Goal: Check status: Check status

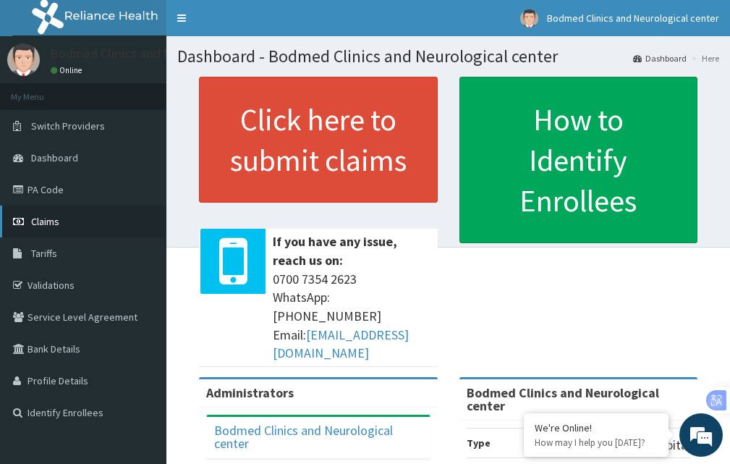
click at [53, 222] on span "Claims" at bounding box center [45, 221] width 28 height 13
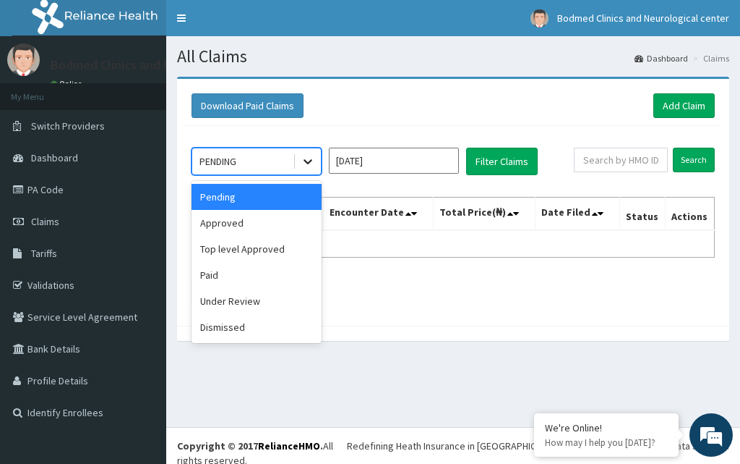
click at [307, 160] on icon at bounding box center [308, 161] width 14 height 14
click at [282, 224] on div "Approved" at bounding box center [257, 223] width 130 height 26
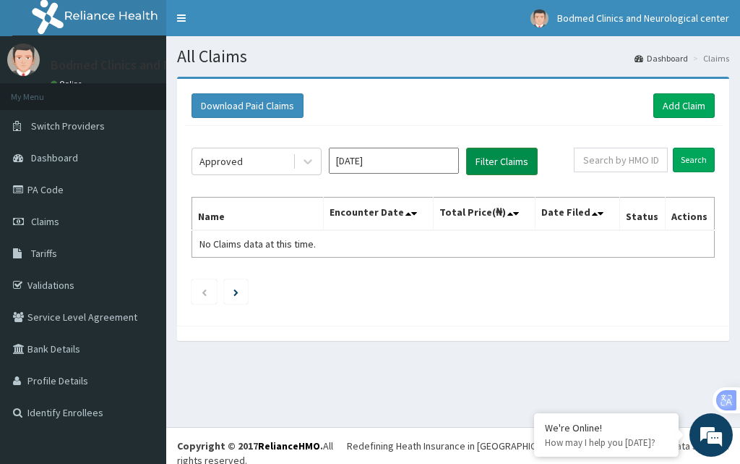
click at [511, 164] on button "Filter Claims" at bounding box center [502, 161] width 72 height 27
click at [304, 162] on icon at bounding box center [308, 161] width 14 height 14
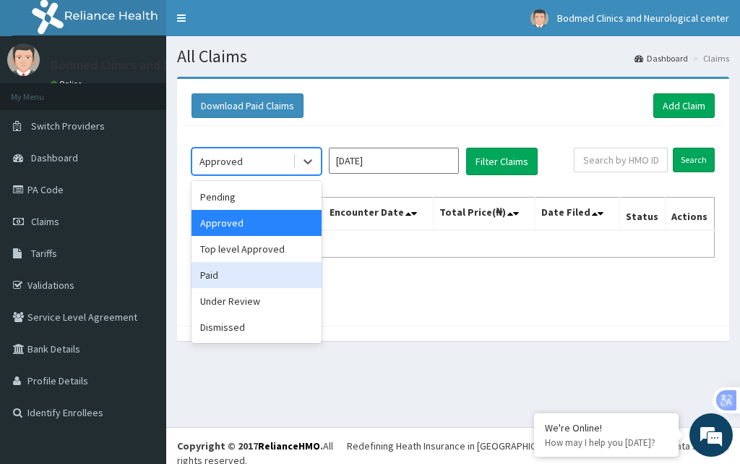
click at [234, 277] on div "Paid" at bounding box center [257, 275] width 130 height 26
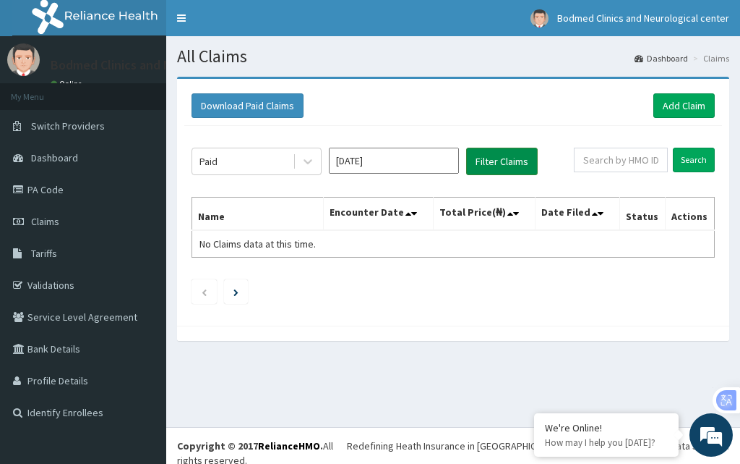
click at [497, 159] on button "Filter Claims" at bounding box center [502, 161] width 72 height 27
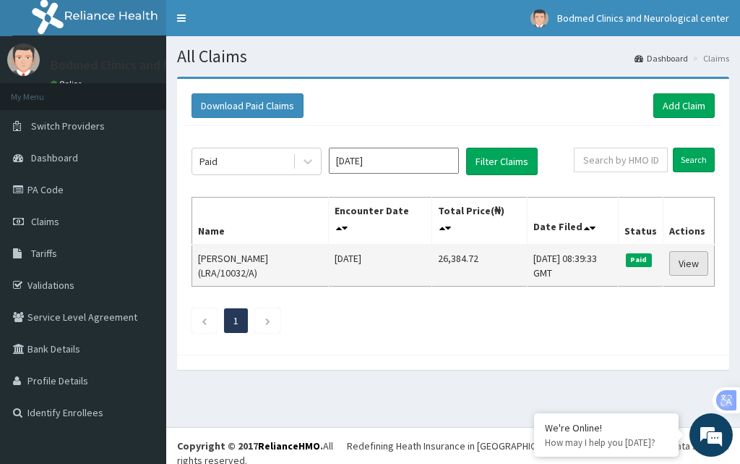
click at [693, 262] on link "View" at bounding box center [689, 263] width 39 height 25
